Goal: Task Accomplishment & Management: Manage account settings

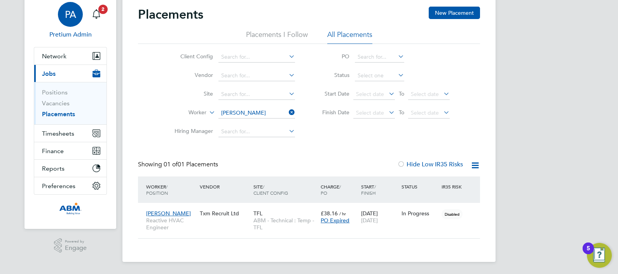
scroll to position [7, 37]
click at [244, 113] on ul "Client Config Vendor Site Worker Hiring Manager" at bounding box center [232, 94] width 146 height 93
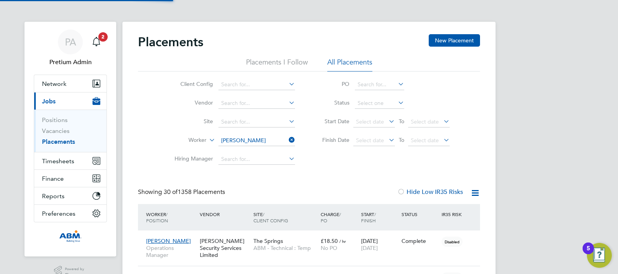
click at [249, 151] on li "Claudiu Luca" at bounding box center [266, 151] width 96 height 10
type input "[PERSON_NAME]"
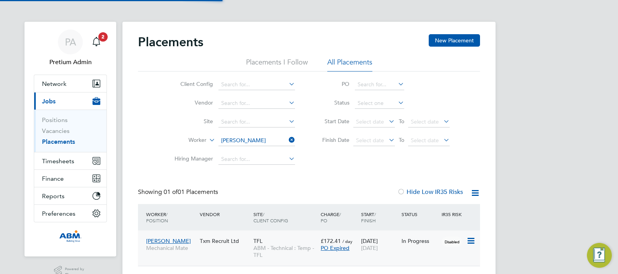
click at [348, 256] on div "Claudiu Luca Mechanical Mate Txm Recruit Ltd TFL ABM - Technical : Temp - TFL £…" at bounding box center [309, 247] width 342 height 35
click at [378, 247] on span "[DATE]" at bounding box center [369, 247] width 17 height 7
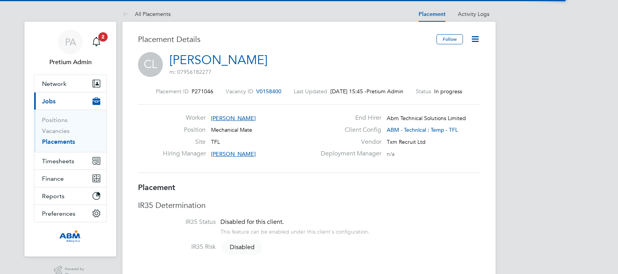
click at [476, 37] on icon at bounding box center [475, 39] width 10 height 10
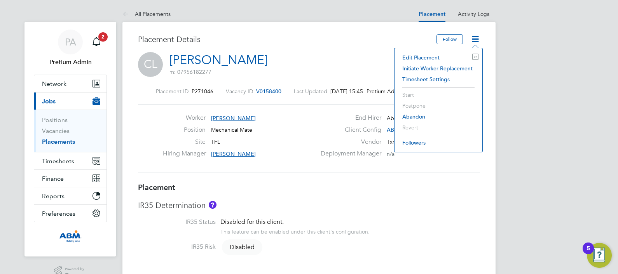
click at [433, 53] on li "Edit Placement e" at bounding box center [438, 57] width 80 height 11
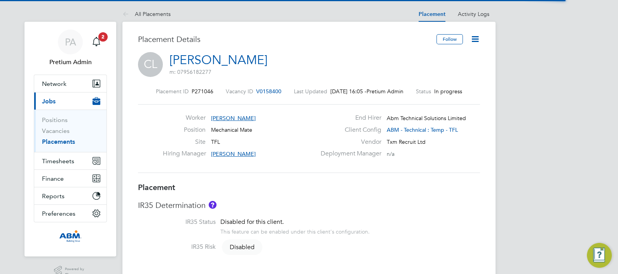
click at [476, 40] on icon at bounding box center [475, 39] width 10 height 10
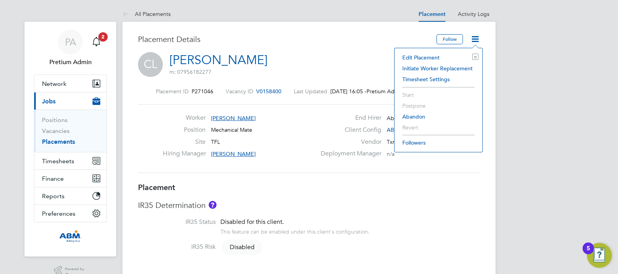
click at [431, 54] on li "Edit Placement e" at bounding box center [438, 57] width 80 height 11
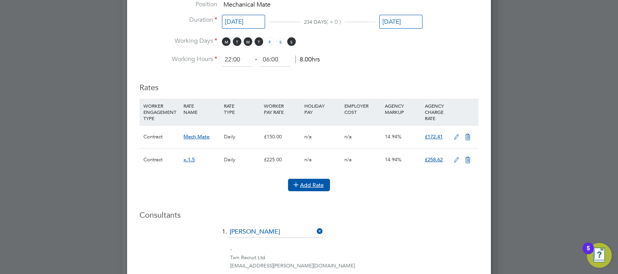
click at [307, 186] on button "Add Rate" at bounding box center [309, 185] width 42 height 12
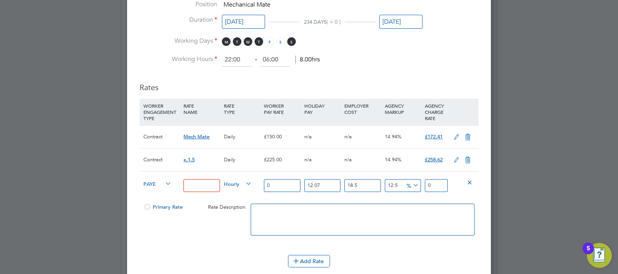
drag, startPoint x: 281, startPoint y: 180, endPoint x: 233, endPoint y: 188, distance: 48.5
click at [233, 188] on div "PAYE Hourly 0 12.07 n/a 18.5 n/a 12.5 0 % 0" at bounding box center [308, 185] width 339 height 29
type input "1"
type input "1.4940331875"
type input "18"
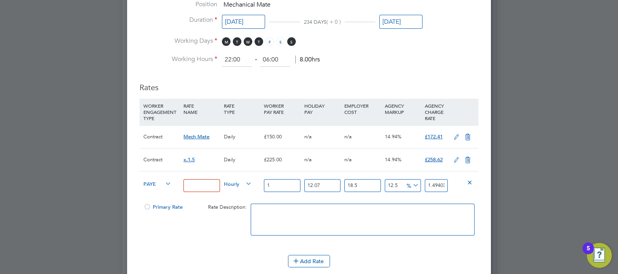
type input "26.892597375"
type input "188"
type input "280.87823925"
type input "18"
type input "26.892597375"
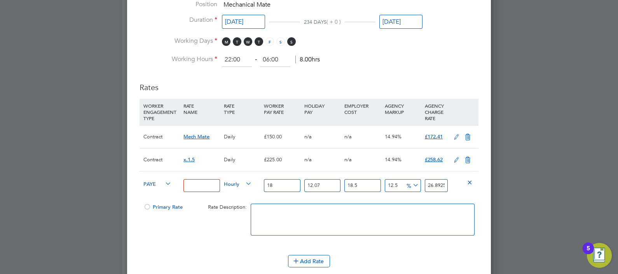
type input "187"
type input "279.3842060625"
type input "187.5"
type input "280.13122265625"
type input "187.5"
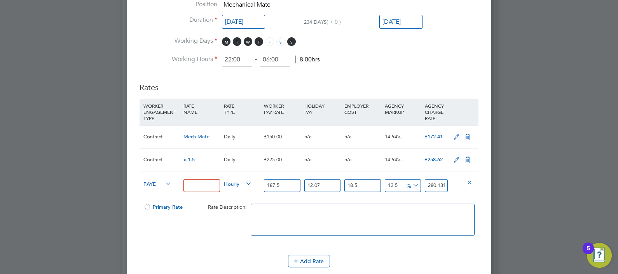
click at [207, 181] on input at bounding box center [201, 185] width 36 height 13
type input "x1.25"
click at [225, 235] on div "Primary Rate Rate Description:" at bounding box center [308, 223] width 339 height 47
click at [156, 179] on span "PAYE" at bounding box center [157, 183] width 28 height 9
click at [159, 190] on li "Contract" at bounding box center [156, 191] width 31 height 10
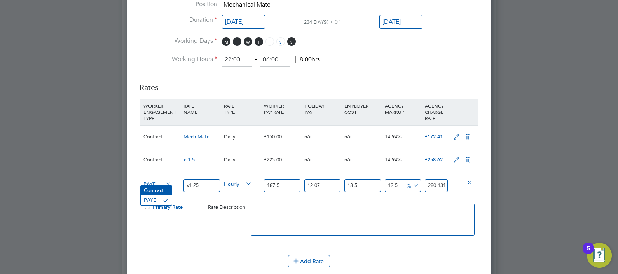
type input "210.9375"
click at [242, 183] on span "Hourly" at bounding box center [238, 183] width 28 height 9
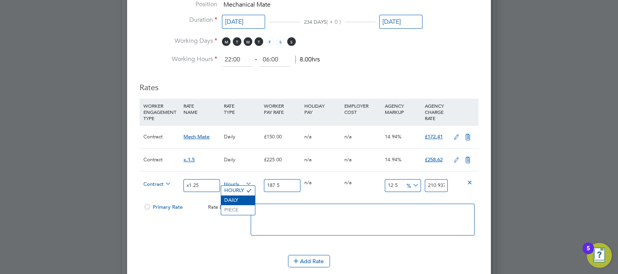
click at [236, 199] on li "DAILY" at bounding box center [238, 200] width 34 height 10
click at [215, 226] on div "Primary Rate Rate Description:" at bounding box center [308, 223] width 339 height 47
click at [299, 261] on icon at bounding box center [296, 261] width 6 height 6
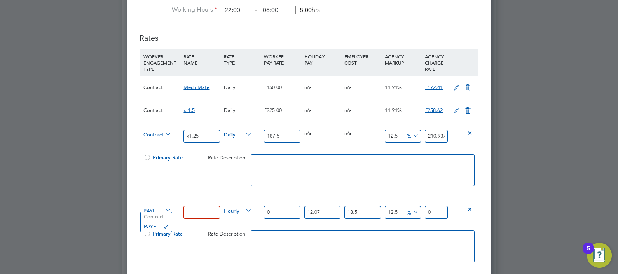
click at [151, 209] on span "PAYE" at bounding box center [157, 210] width 28 height 9
click at [157, 217] on li "Contract" at bounding box center [156, 217] width 31 height 10
click at [196, 207] on input at bounding box center [201, 212] width 36 height 13
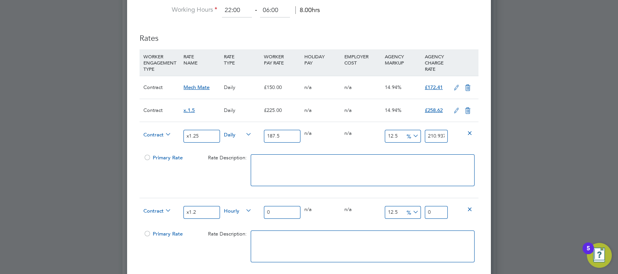
type input "x1.2"
drag, startPoint x: 280, startPoint y: 209, endPoint x: 241, endPoint y: 214, distance: 39.1
click at [241, 214] on div "Contract x1.2 Hourly 0 0 n/a 0 n/a 12.5 0 % 0" at bounding box center [308, 212] width 339 height 29
type input "1"
type input "1.125"
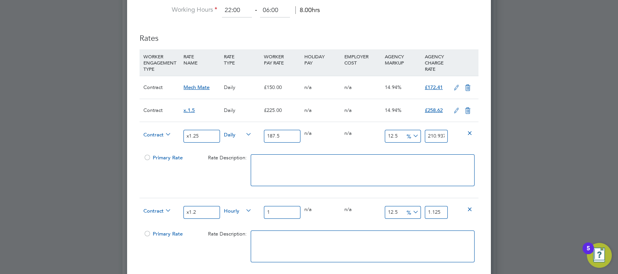
type input "18"
type input "20.25"
type input "180"
type input "202.5"
type input "180"
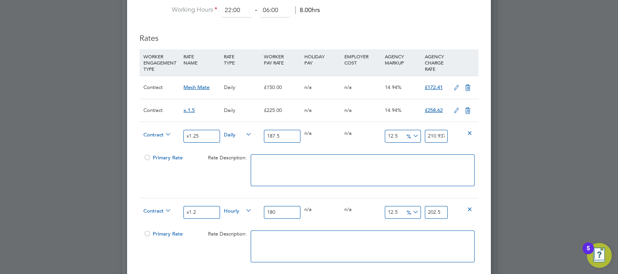
click at [229, 210] on span "Hourly" at bounding box center [238, 210] width 28 height 9
click at [236, 228] on li "DAILY" at bounding box center [238, 227] width 34 height 10
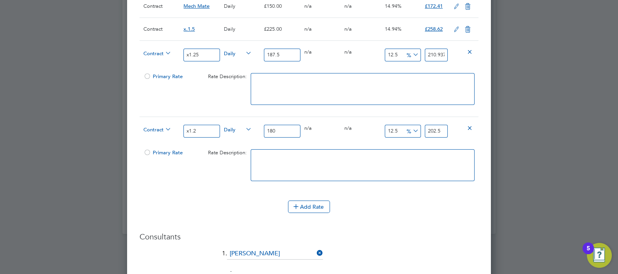
scroll to position [559, 0]
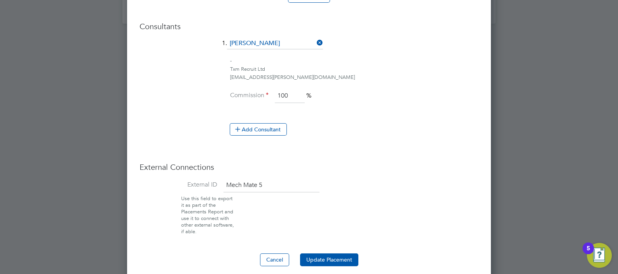
scroll to position [773, 0]
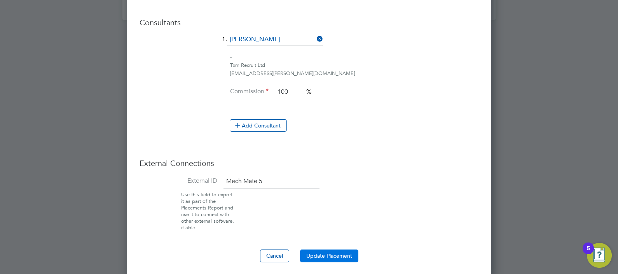
click at [340, 249] on button "Update Placement" at bounding box center [329, 255] width 58 height 12
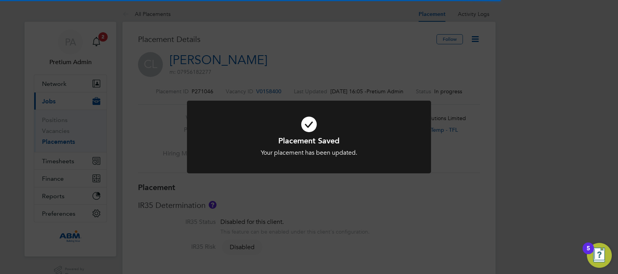
scroll to position [4, 4]
